Goal: Task Accomplishment & Management: Manage account settings

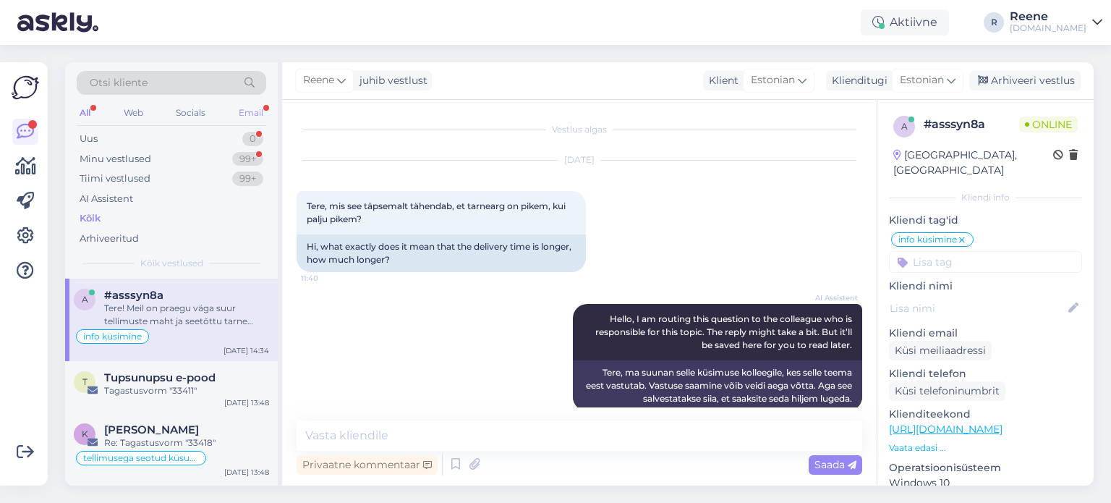
scroll to position [307, 0]
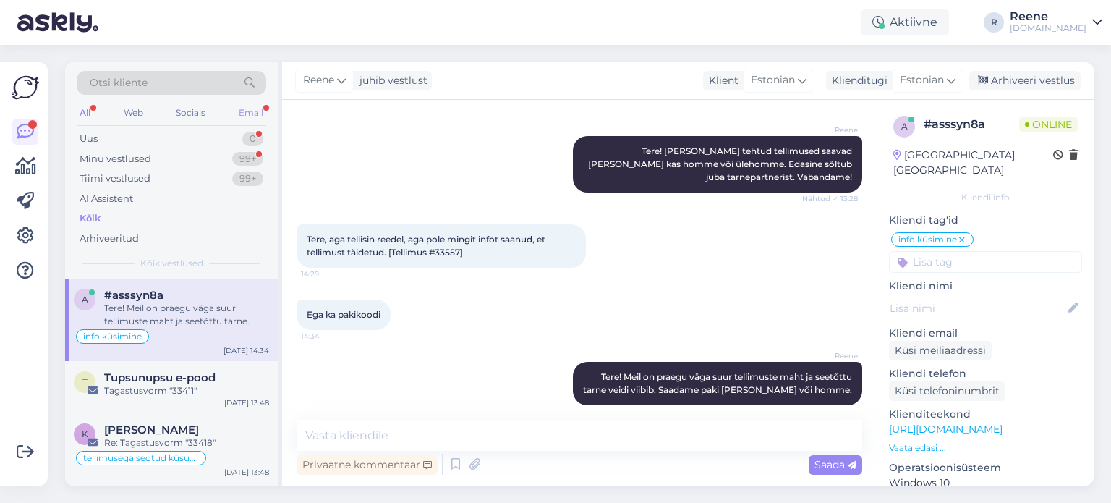
click at [254, 115] on div "Email" at bounding box center [251, 112] width 30 height 19
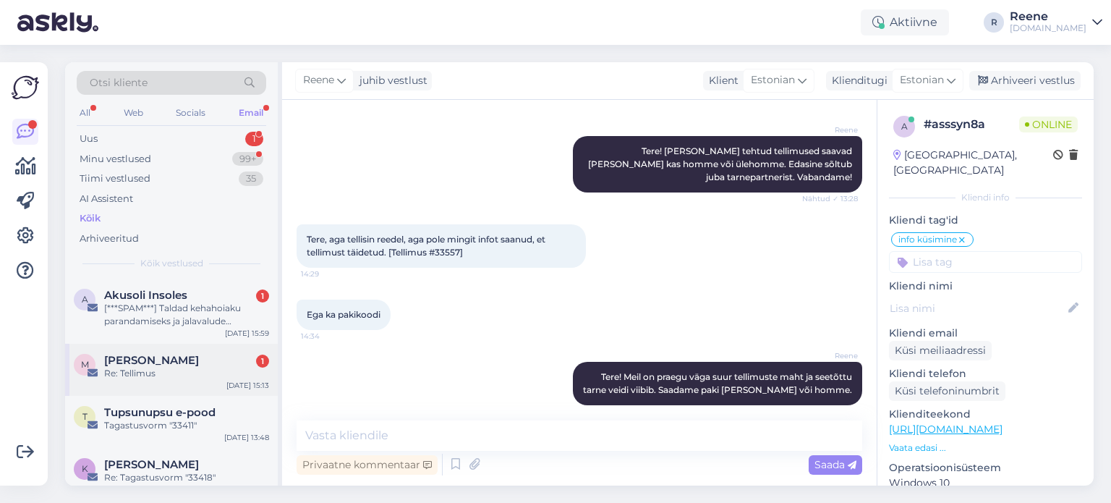
click at [179, 376] on div "Re: Tellimus" at bounding box center [186, 373] width 165 height 13
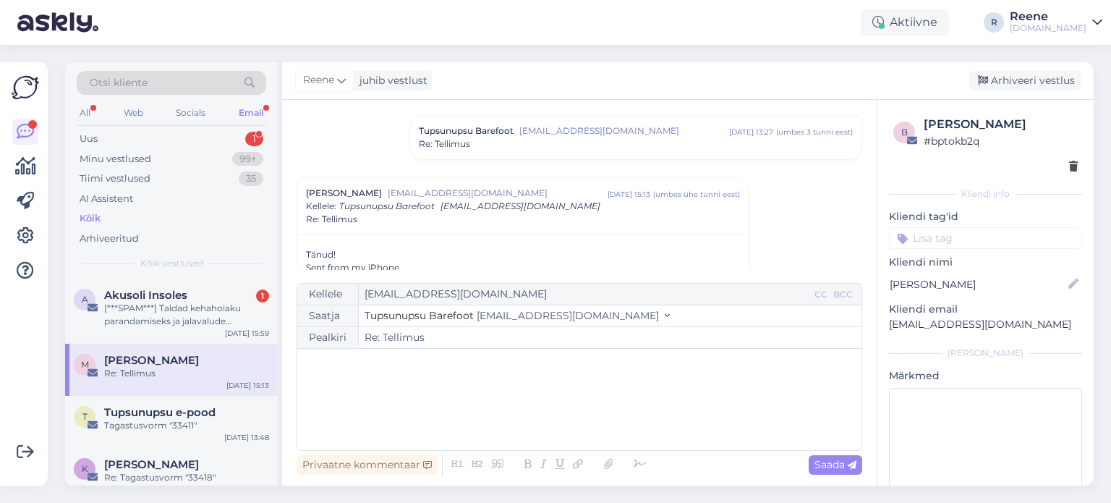
scroll to position [145, 0]
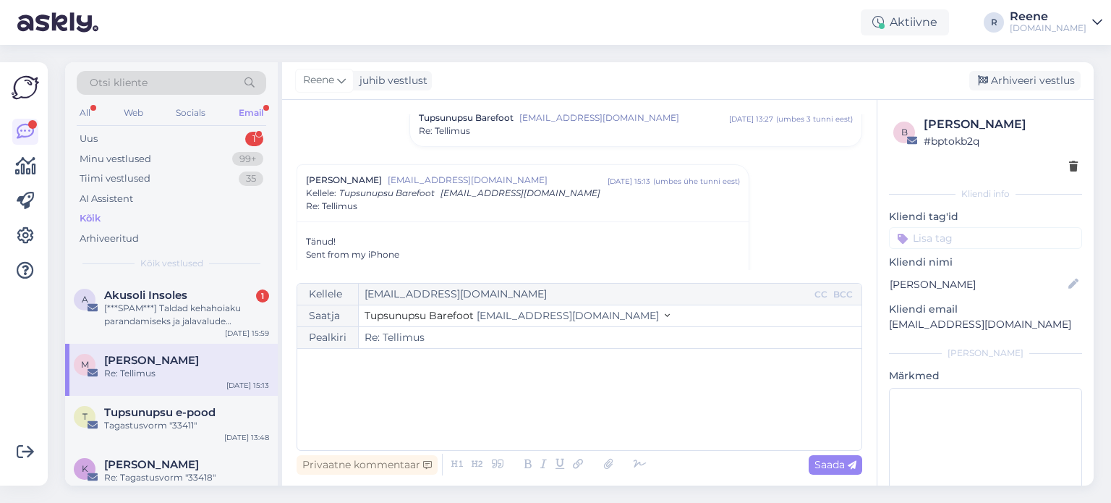
click at [608, 129] on div "Re: Tellimus" at bounding box center [636, 130] width 434 height 13
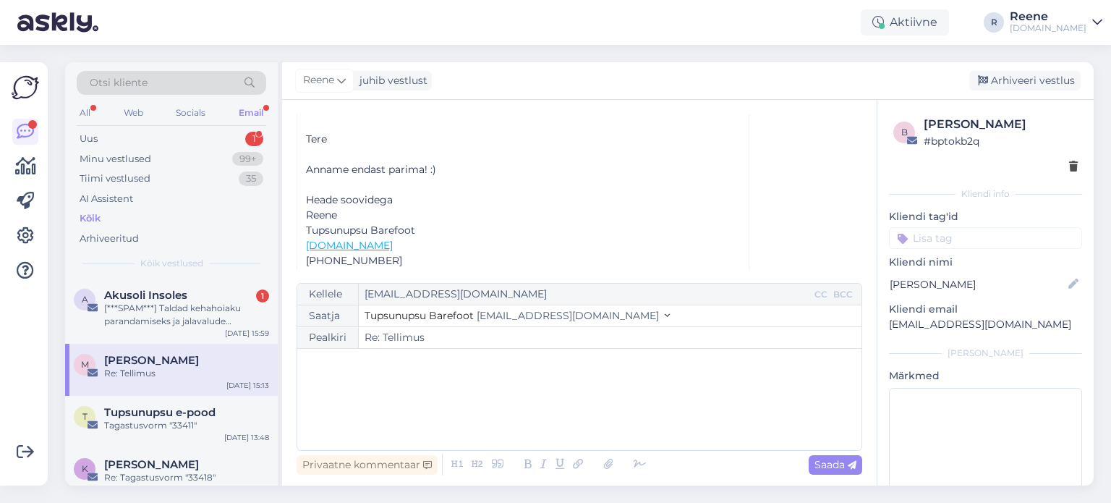
scroll to position [566, 0]
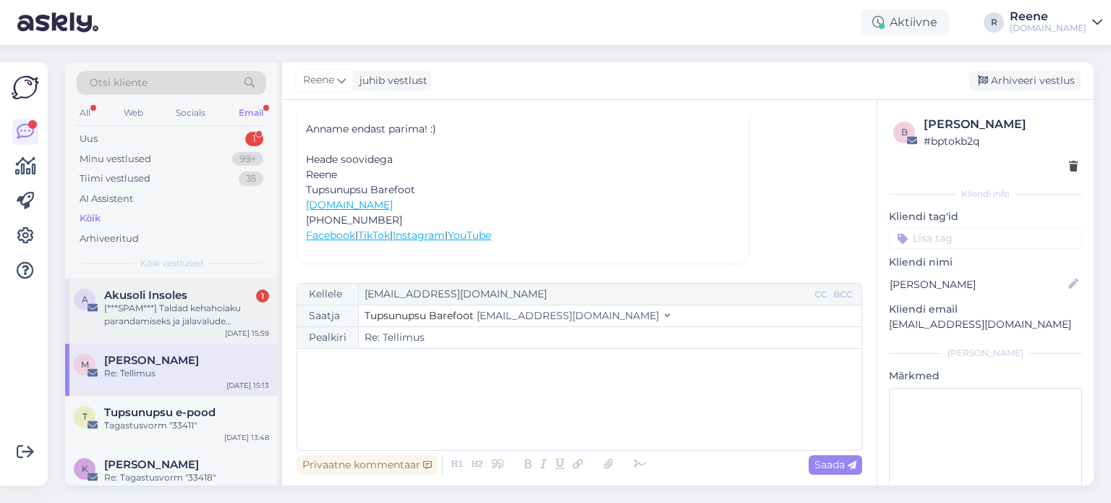
click at [188, 315] on div "[***SPAM***] Taldad kehahoiaku parandamiseks ja jalavalude vähendamiseks." at bounding box center [186, 315] width 165 height 26
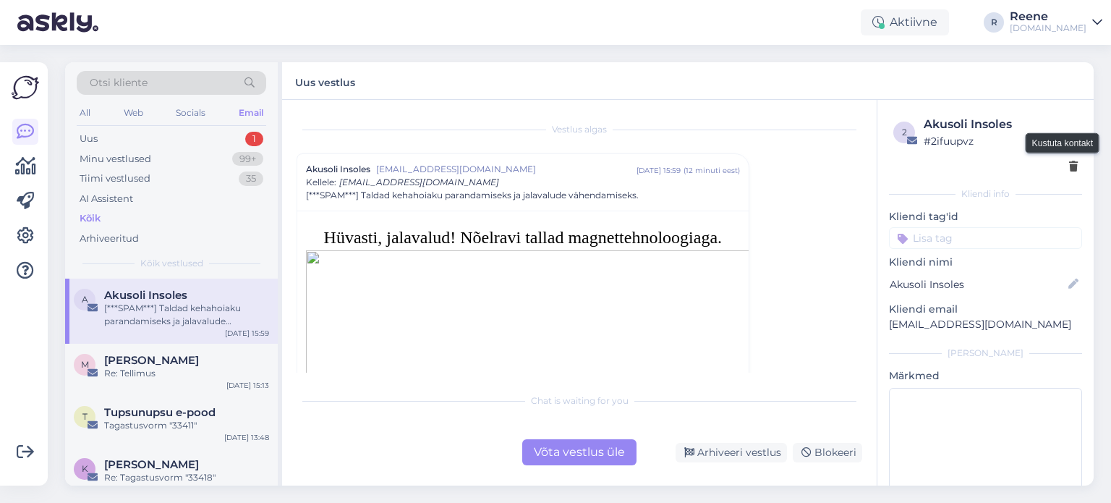
click at [1069, 166] on icon at bounding box center [1073, 167] width 9 height 10
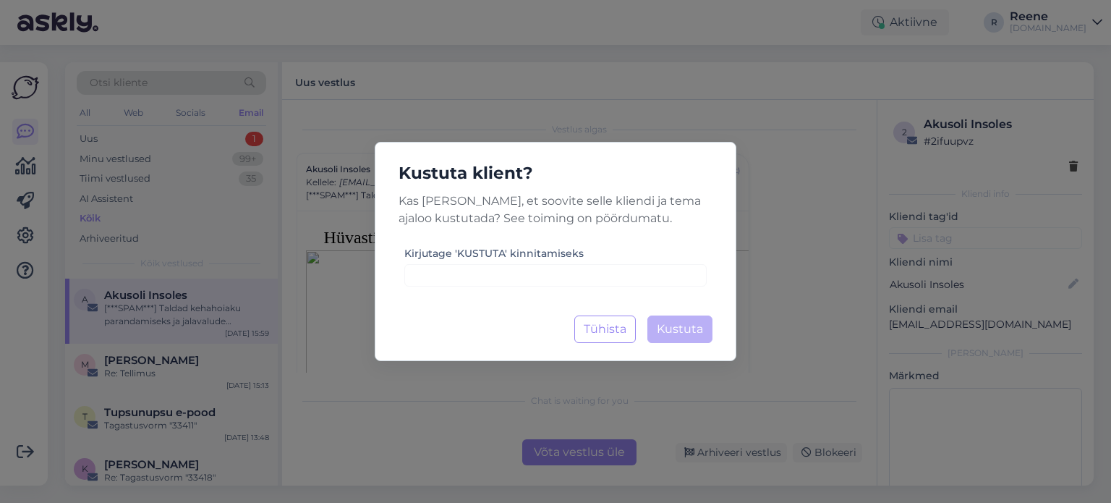
click at [561, 263] on div "Kirjutage 'KUSTUTA' kinnitamiseks" at bounding box center [555, 265] width 302 height 42
click at [559, 268] on input at bounding box center [555, 275] width 302 height 22
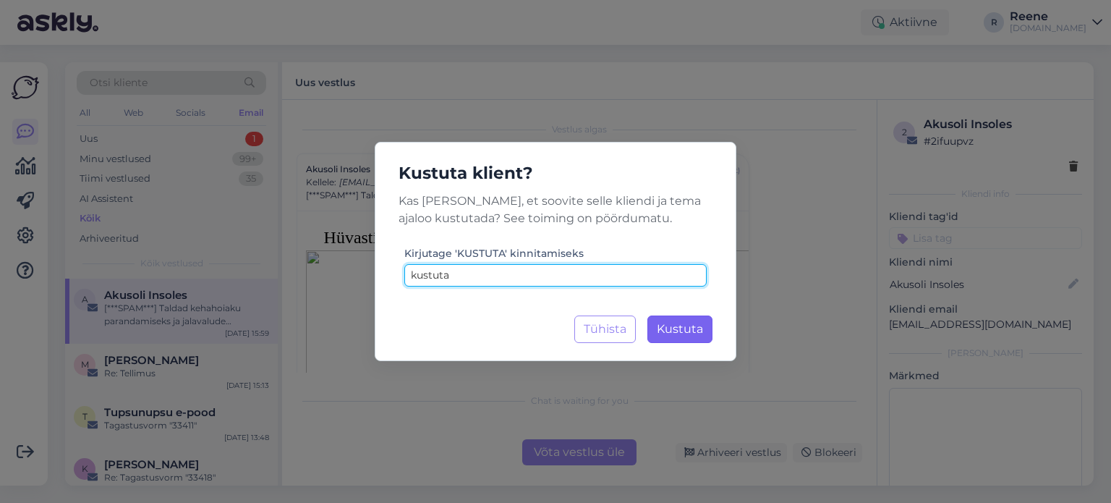
type input "kustuta"
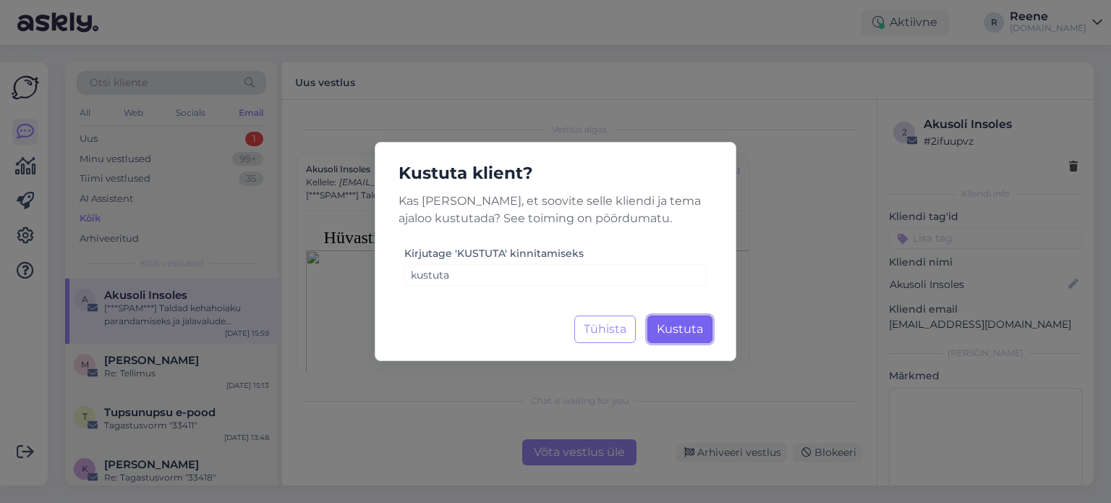
click at [682, 330] on span "Kustuta" at bounding box center [680, 329] width 46 height 14
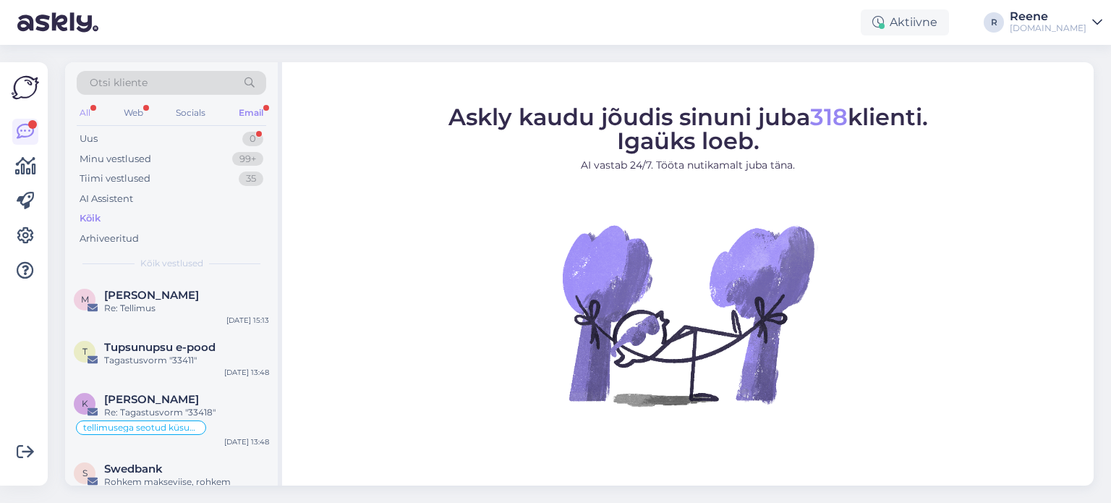
click at [90, 114] on div "All" at bounding box center [85, 112] width 17 height 19
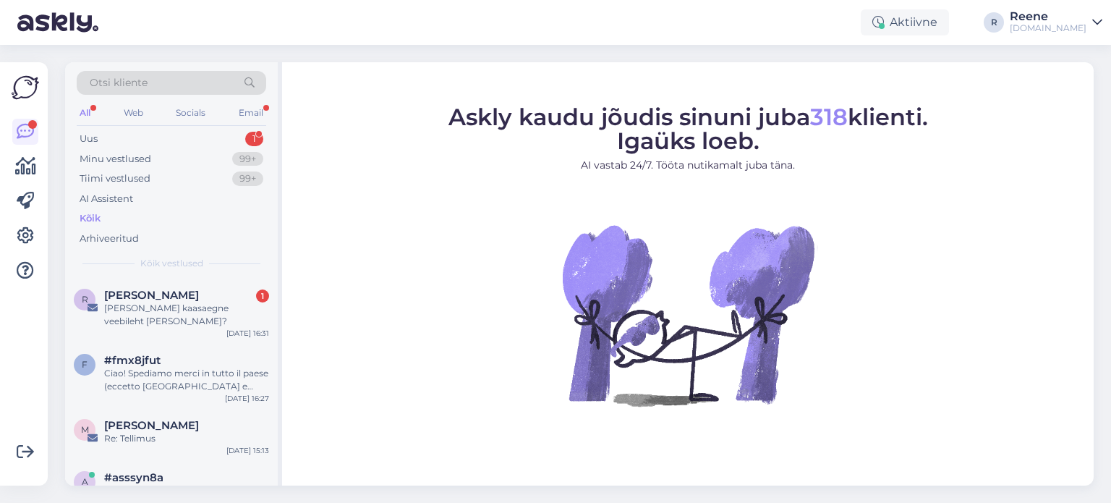
click at [98, 218] on div "Kõik" at bounding box center [90, 218] width 21 height 14
click at [181, 307] on div "[PERSON_NAME] kaasaegne veebileht [PERSON_NAME]?" at bounding box center [186, 315] width 165 height 26
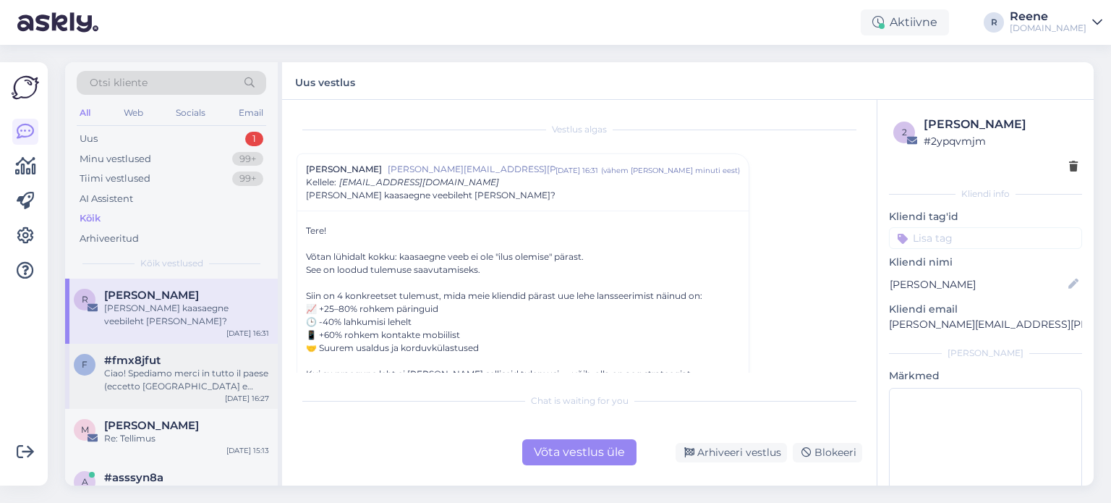
click at [189, 373] on div "Ciao! Spediamo merci in tutto il paese (eccetto [GEOGRAPHIC_DATA] e [GEOGRAPHIC…" at bounding box center [186, 380] width 165 height 26
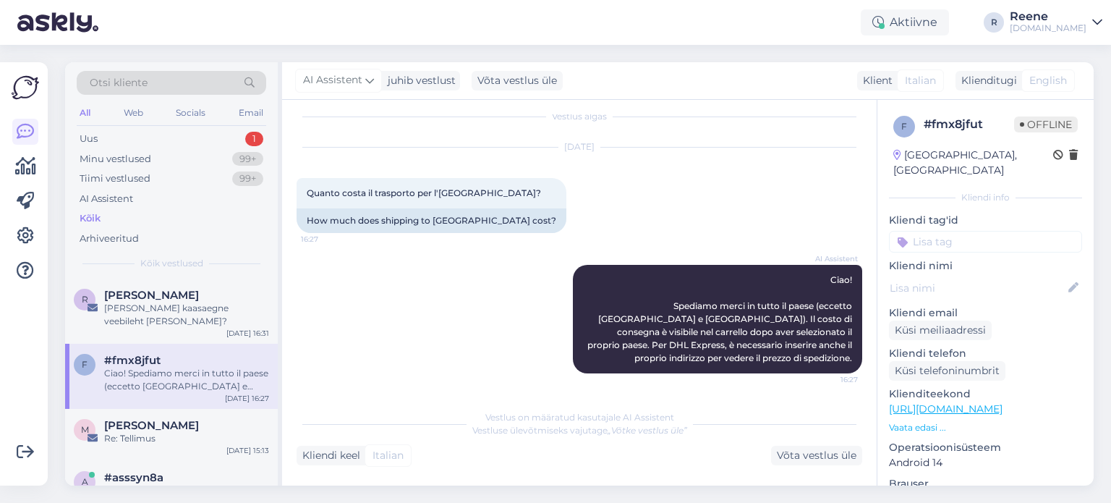
scroll to position [12, 0]
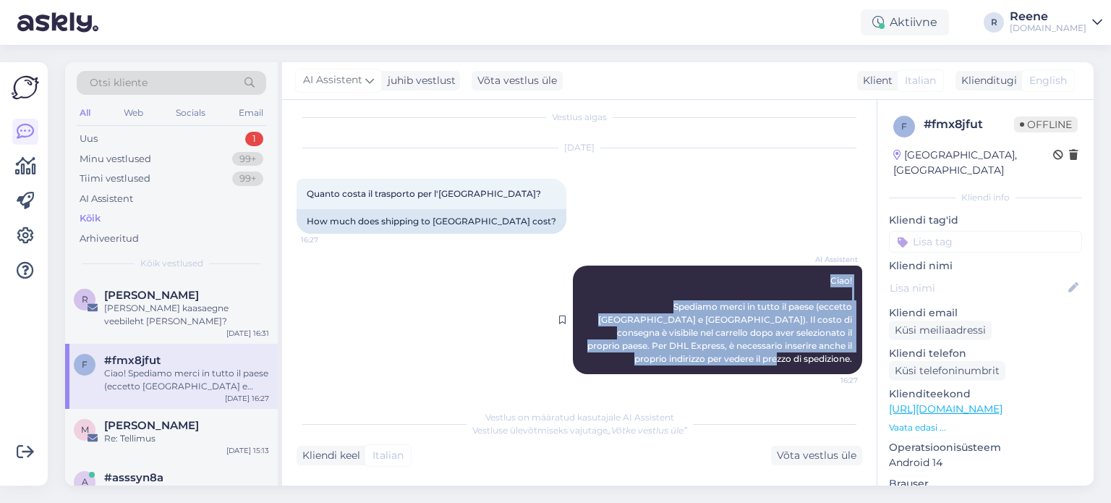
drag, startPoint x: 694, startPoint y: 279, endPoint x: 830, endPoint y: 359, distance: 157.6
click at [836, 360] on div "AI Assistent [PERSON_NAME]! Spediamo merci in tutto il paese (eccetto [GEOGRAPH…" at bounding box center [717, 319] width 289 height 109
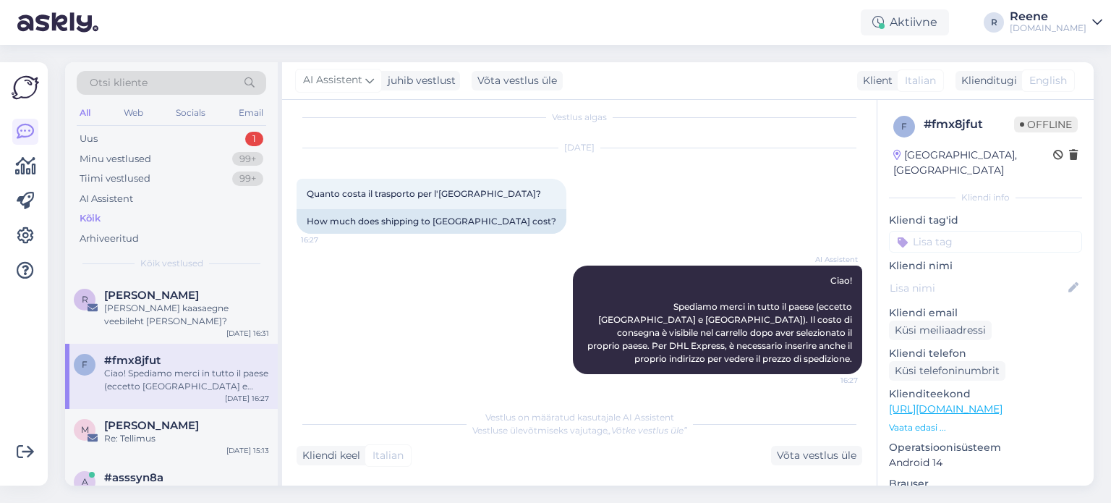
click at [1002, 242] on input at bounding box center [985, 242] width 193 height 22
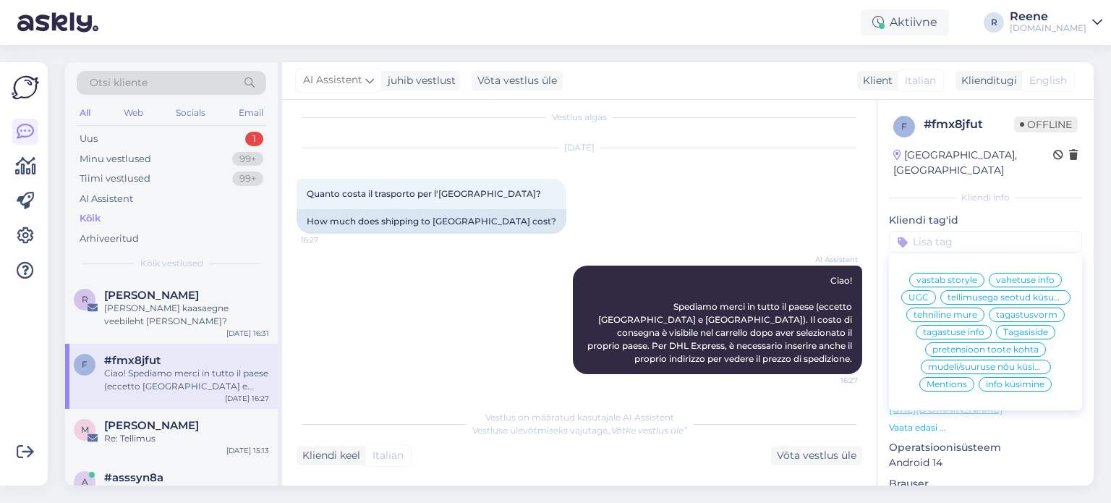
click at [1014, 388] on span "info küsimine" at bounding box center [1015, 384] width 59 height 9
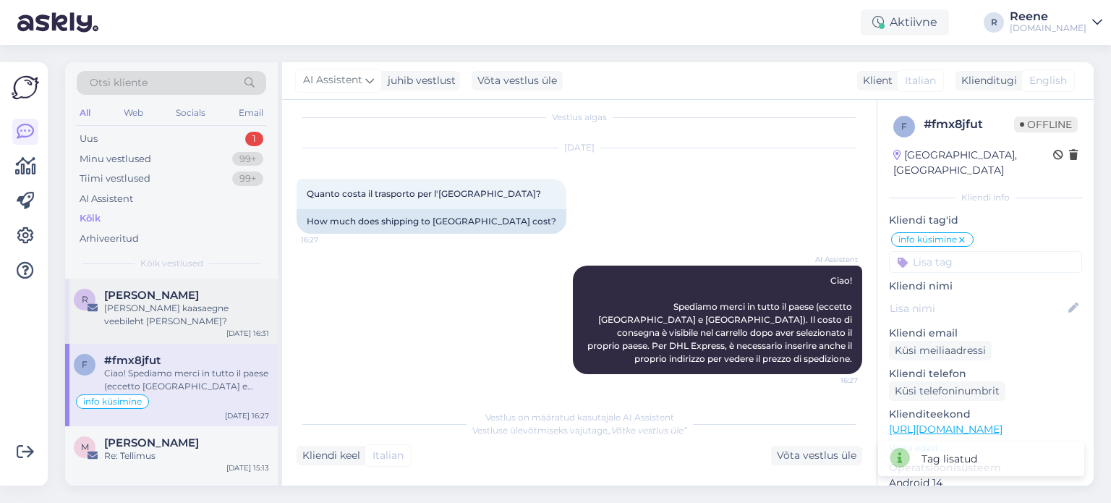
click at [185, 312] on div "[PERSON_NAME] kaasaegne veebileht [PERSON_NAME]?" at bounding box center [186, 315] width 165 height 26
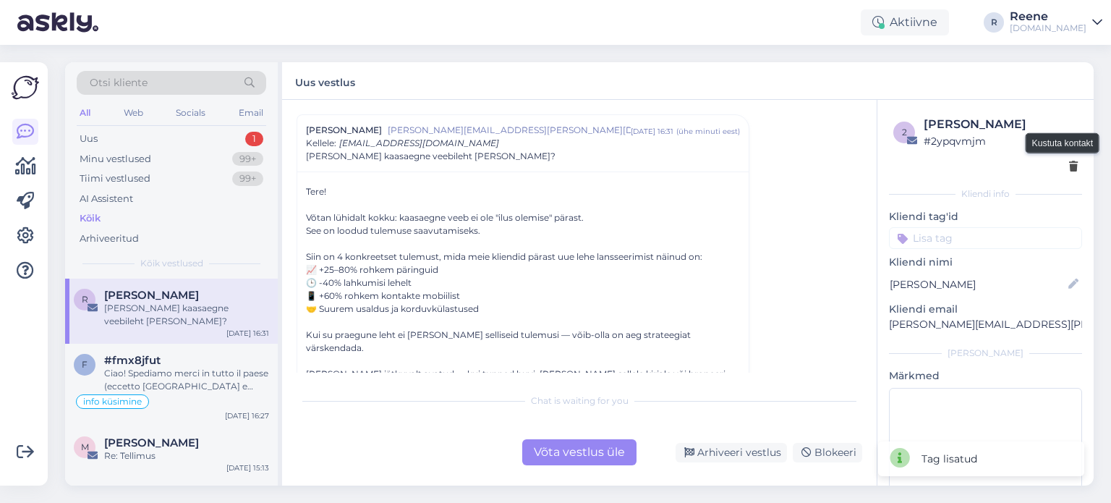
click at [1069, 166] on icon at bounding box center [1073, 167] width 9 height 10
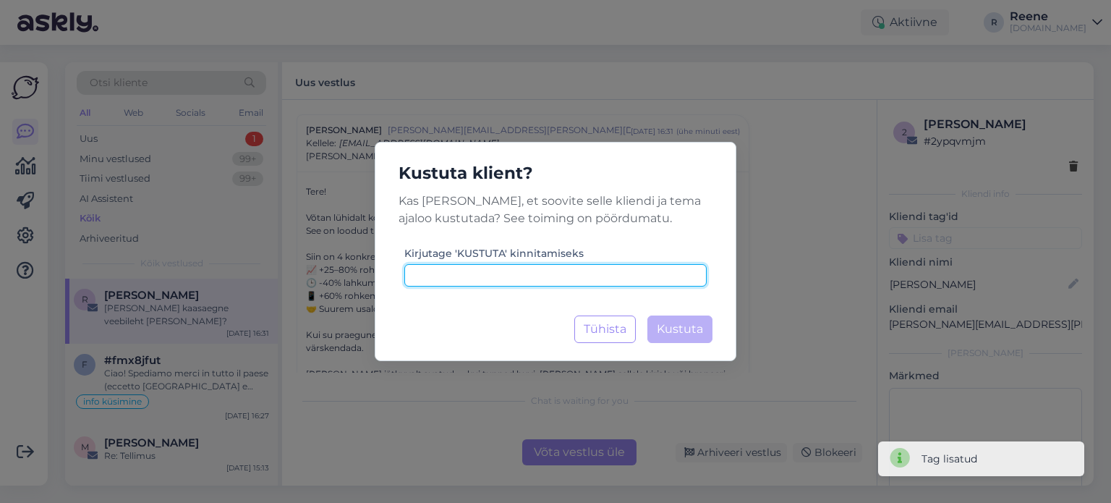
click at [574, 282] on input at bounding box center [555, 275] width 302 height 22
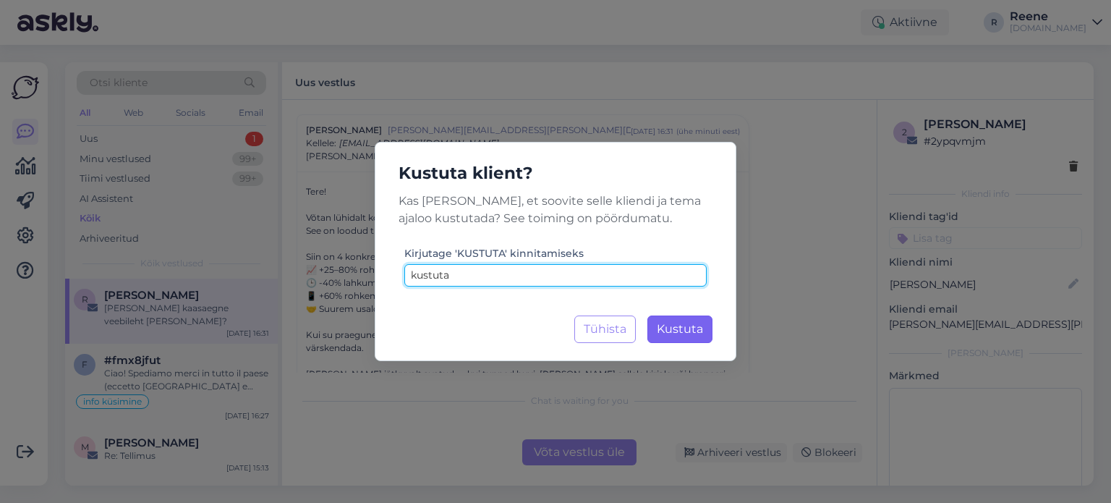
type input "kustuta"
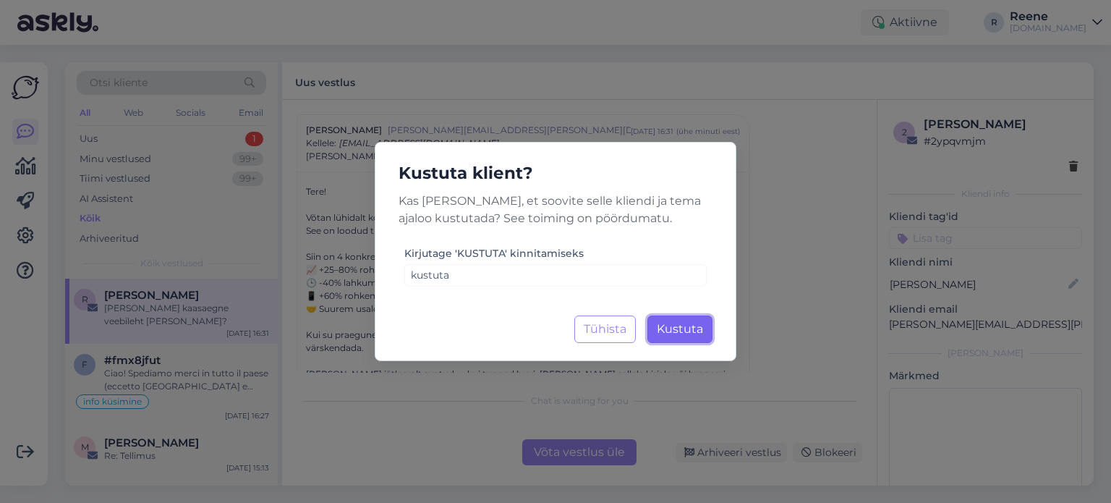
click at [692, 326] on span "Kustuta" at bounding box center [680, 329] width 46 height 14
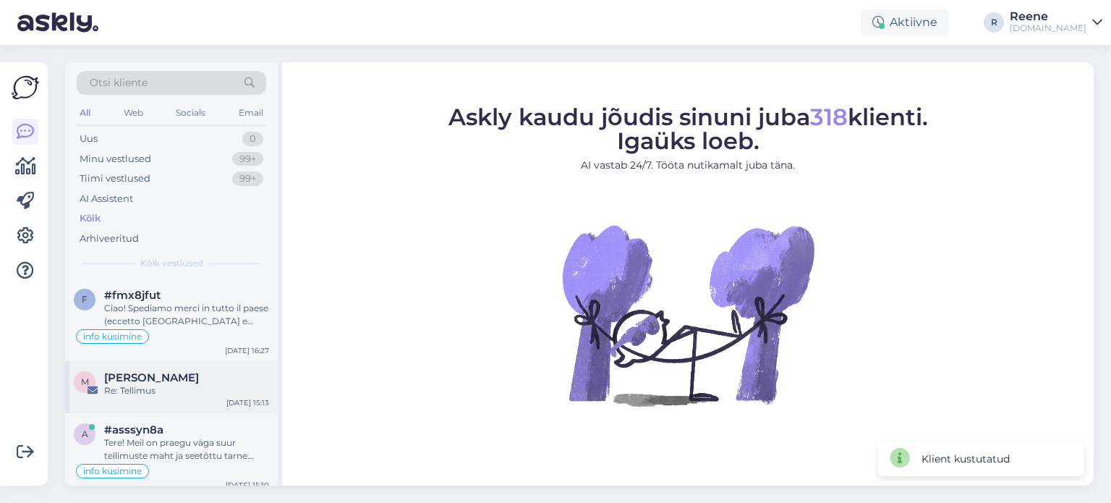
click at [114, 394] on div "Re: Tellimus" at bounding box center [186, 390] width 165 height 13
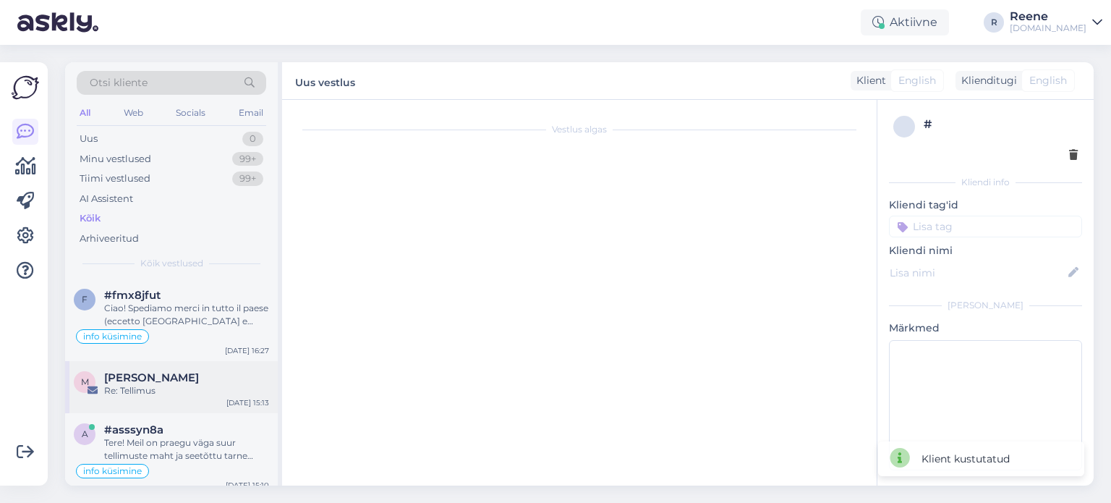
scroll to position [141, 0]
